Goal: Task Accomplishment & Management: Complete application form

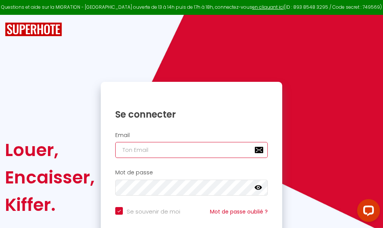
click at [190, 151] on input "email" at bounding box center [191, 150] width 153 height 16
type input "m"
checkbox input "true"
type input "ma"
checkbox input "true"
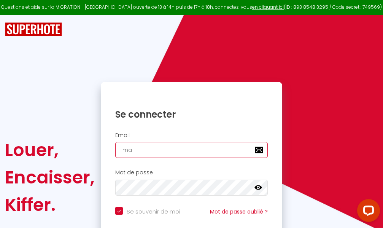
type input "mar"
checkbox input "true"
type input "marc"
checkbox input "true"
type input "marcd"
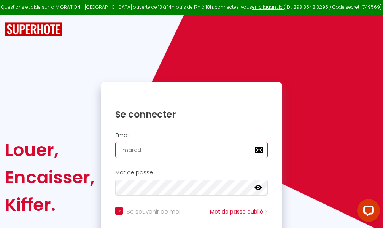
checkbox input "true"
type input "marcdp"
checkbox input "true"
type input "marcdpo"
checkbox input "true"
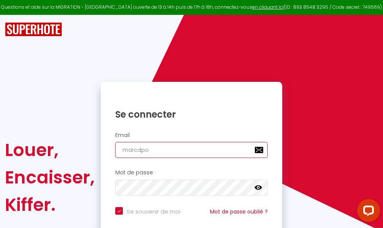
type input "marcdpoz"
checkbox input "true"
type input "marcdpoz."
checkbox input "true"
type input "marcdpoz.l"
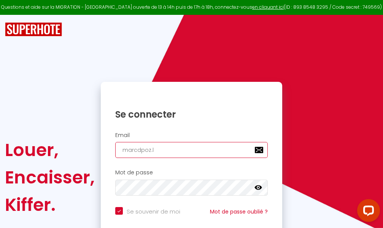
checkbox input "true"
type input "marcdpoz.lo"
checkbox input "true"
type input "marcdpoz.loc"
checkbox input "true"
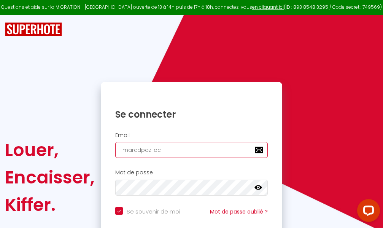
type input "marcdpoz.loca"
checkbox input "true"
type input "marcdpoz.locat"
checkbox input "true"
type input "marcdpoz.locati"
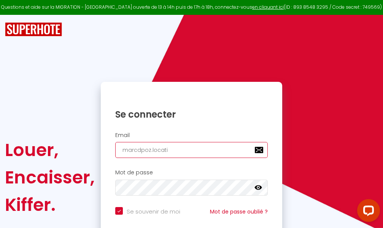
checkbox input "true"
type input "marcdpoz.locatio"
checkbox input "true"
type input "marcdpoz.location"
checkbox input "true"
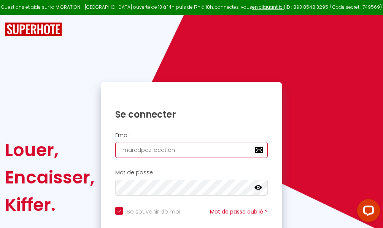
type input "marcdpoz.location@"
checkbox input "true"
type input "marcdpoz.location@g"
checkbox input "true"
type input "marcdpoz.location@gm"
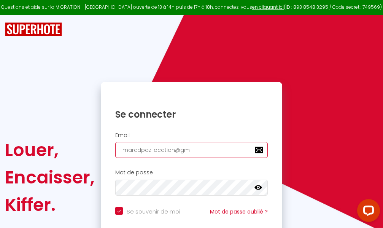
checkbox input "true"
type input "marcdpoz.location@gma"
checkbox input "true"
type input "marcdpoz.location@gmai"
checkbox input "true"
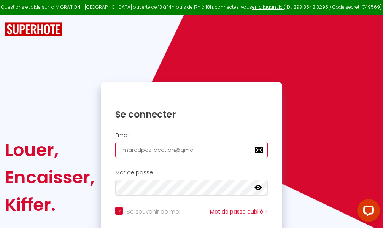
type input "[EMAIL_ADDRESS]"
checkbox input "true"
type input "[EMAIL_ADDRESS]."
checkbox input "true"
type input "marcdpoz.location@gmail.c"
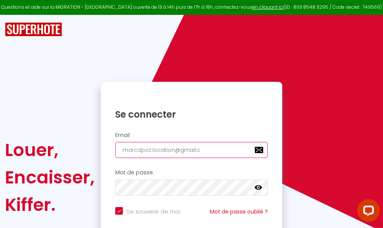
checkbox input "true"
type input "[EMAIL_ADDRESS][DOMAIN_NAME]"
checkbox input "true"
type input "[EMAIL_ADDRESS][DOMAIN_NAME]"
checkbox input "true"
